Goal: Register for event/course

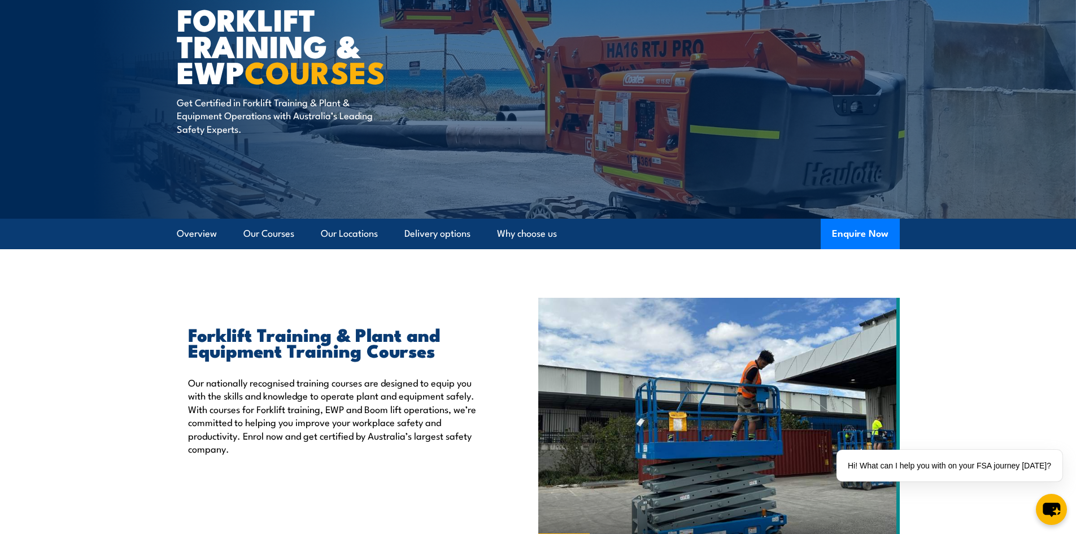
scroll to position [101, 0]
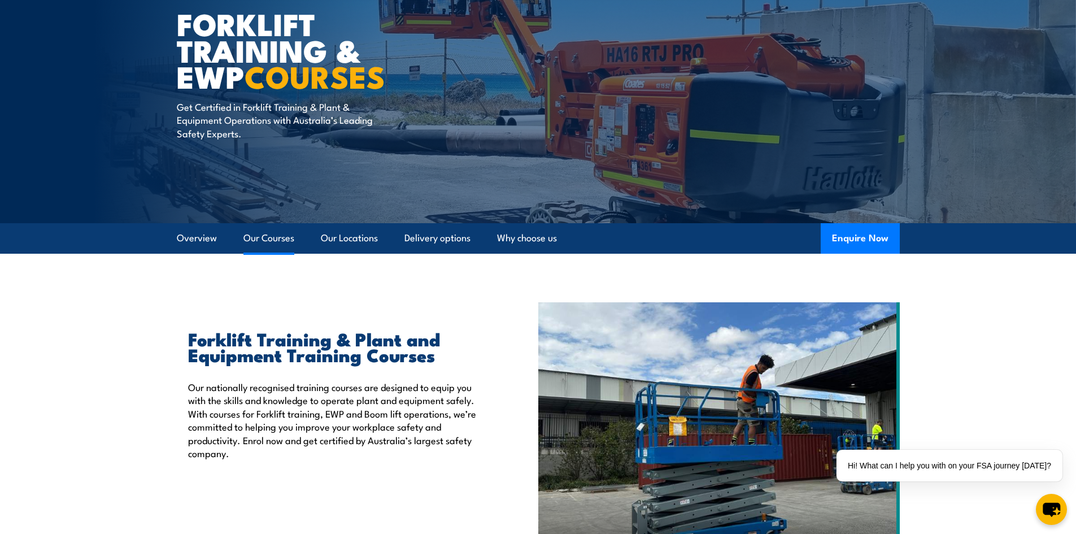
click at [285, 236] on link "Our Courses" at bounding box center [268, 238] width 51 height 30
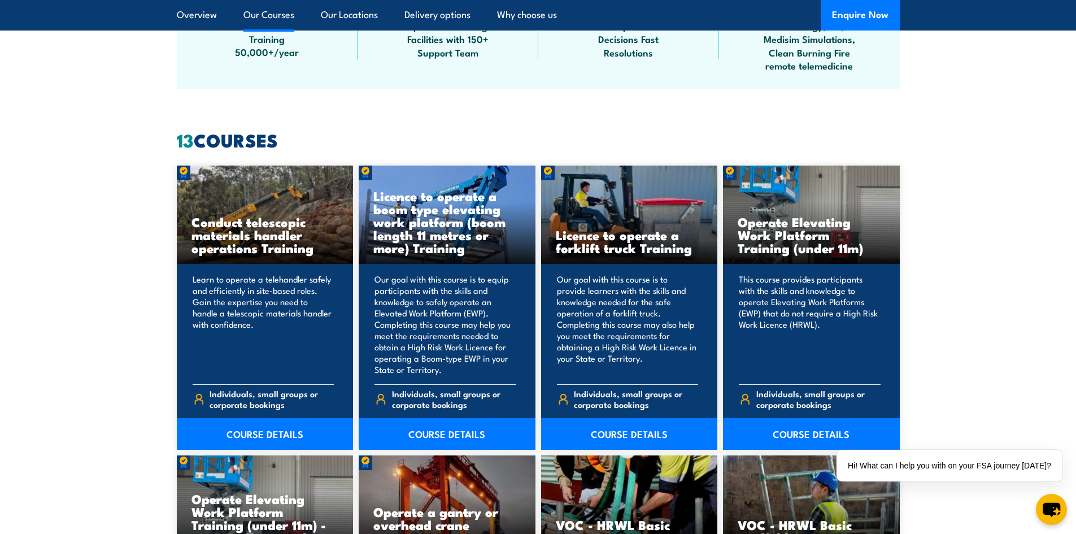
scroll to position [857, 0]
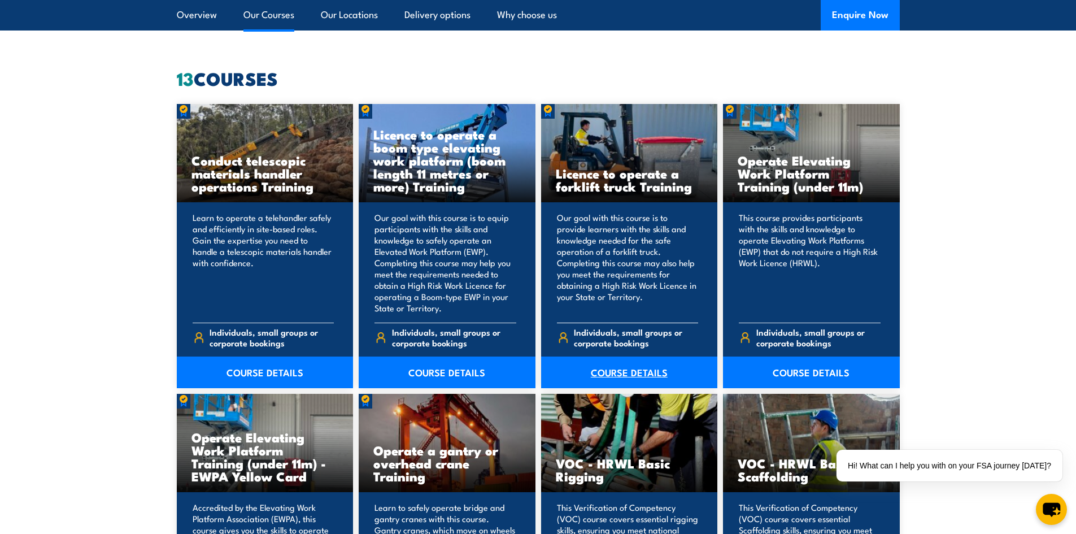
click at [610, 373] on link "COURSE DETAILS" at bounding box center [629, 372] width 177 height 32
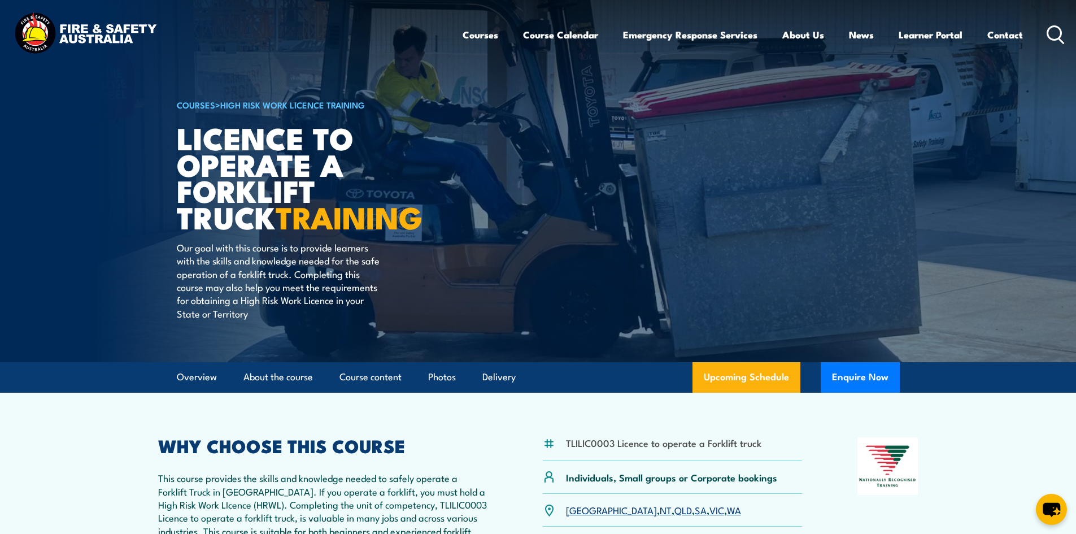
click at [727, 510] on link "WA" at bounding box center [734, 510] width 14 height 14
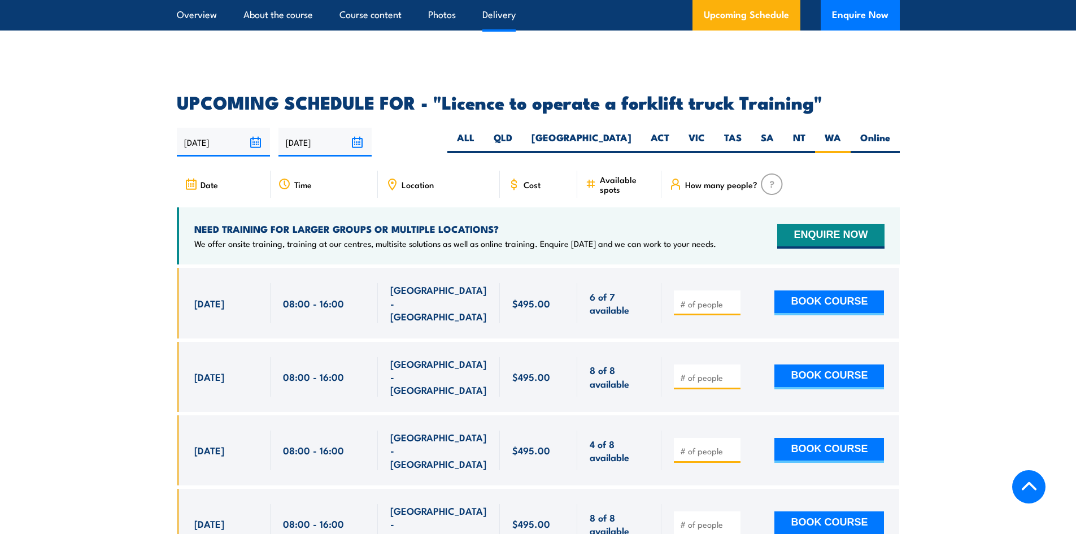
scroll to position [1890, 0]
